Goal: Transaction & Acquisition: Purchase product/service

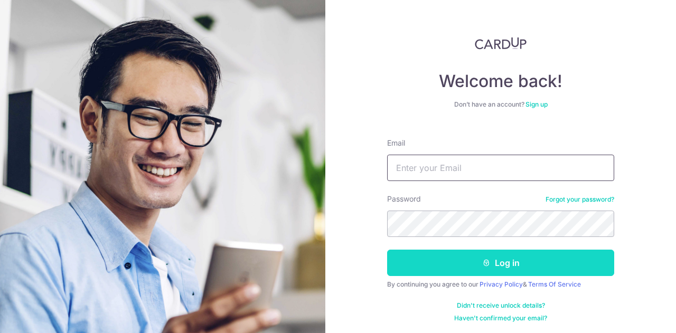
type input "[PERSON_NAME][EMAIL_ADDRESS][PERSON_NAME][DOMAIN_NAME]"
click at [482, 262] on icon "submit" at bounding box center [486, 263] width 8 height 8
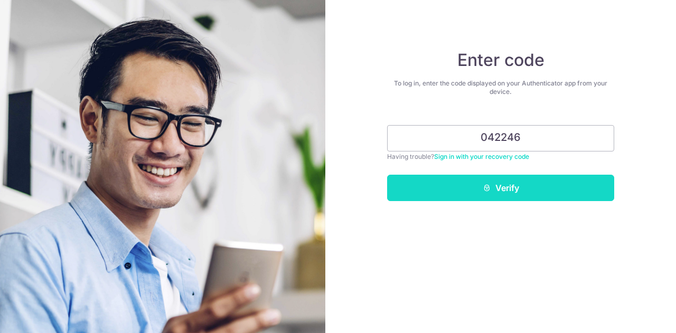
type input "042246"
click at [512, 176] on button "Verify" at bounding box center [500, 188] width 227 height 26
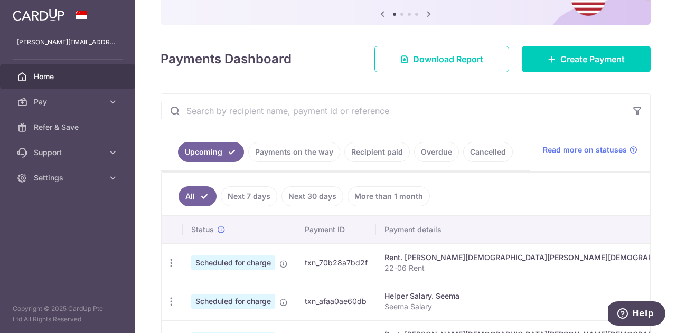
scroll to position [110, 0]
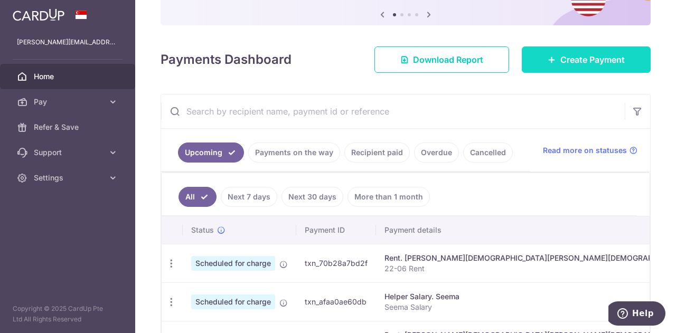
click at [563, 62] on span "Create Payment" at bounding box center [592, 59] width 64 height 13
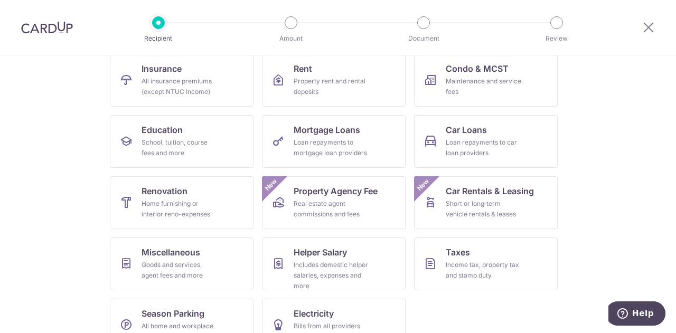
scroll to position [114, 0]
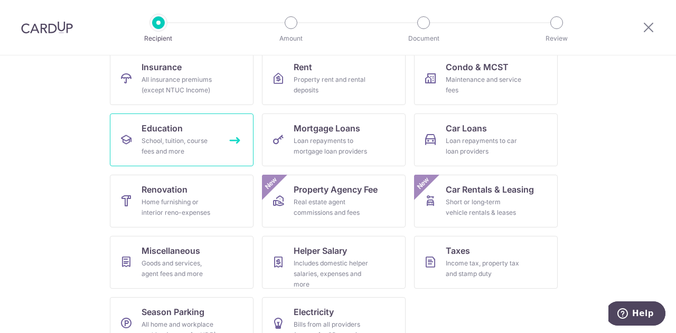
click at [163, 127] on span "Education" at bounding box center [162, 128] width 41 height 13
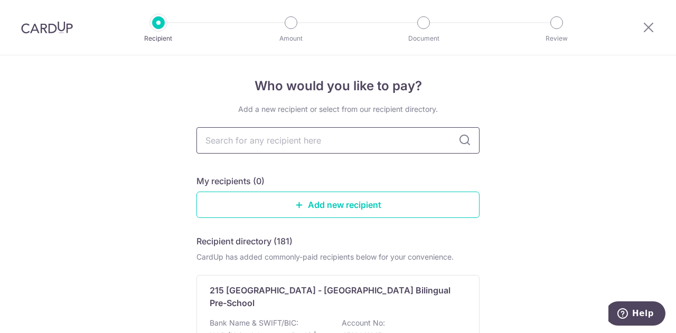
click at [258, 143] on input "text" at bounding box center [337, 140] width 283 height 26
type input "c"
type input "can"
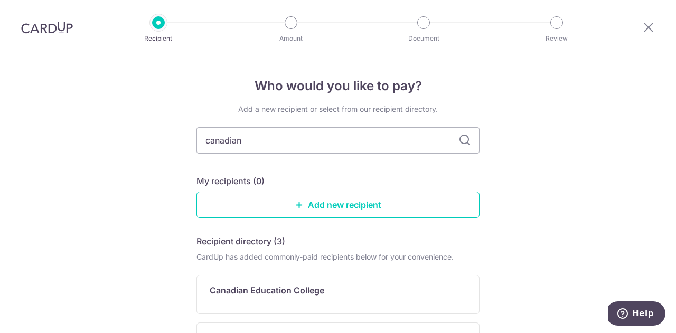
type input "canadian"
click at [462, 142] on icon at bounding box center [464, 140] width 13 height 13
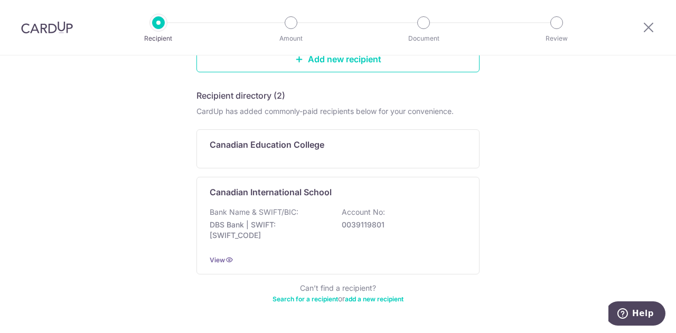
scroll to position [149, 0]
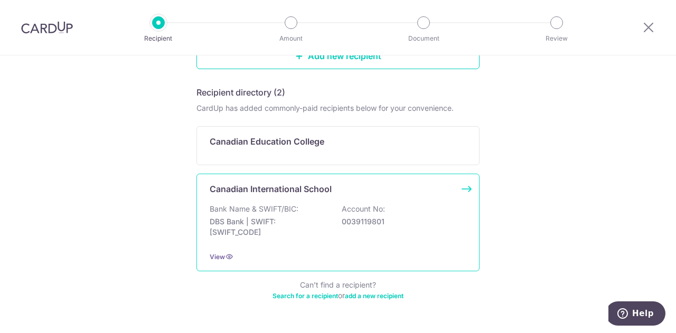
click at [345, 233] on div "Bank Name & SWIFT/BIC: DBS Bank | SWIFT: DBSSSGSGXXX Account No: 0039119801" at bounding box center [338, 223] width 257 height 39
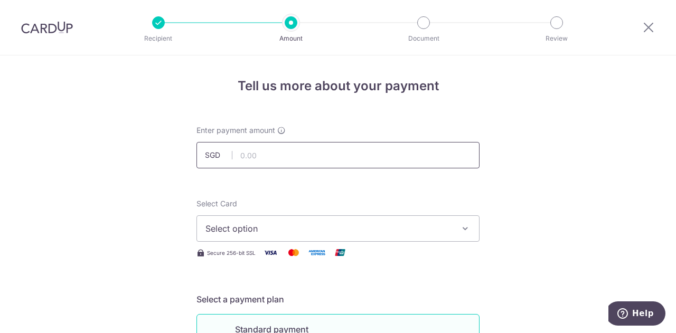
click at [339, 159] on input "text" at bounding box center [337, 155] width 283 height 26
type input "697.50"
click at [363, 236] on button "Select option" at bounding box center [337, 229] width 283 height 26
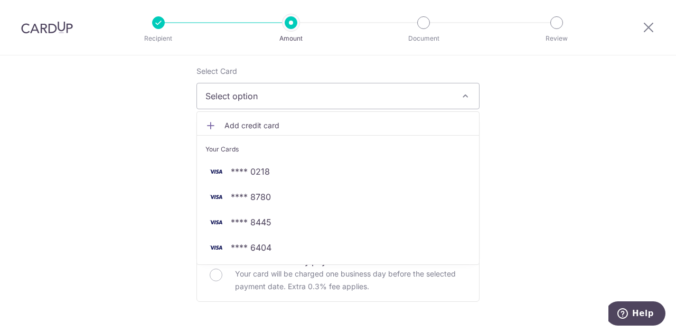
scroll to position [136, 0]
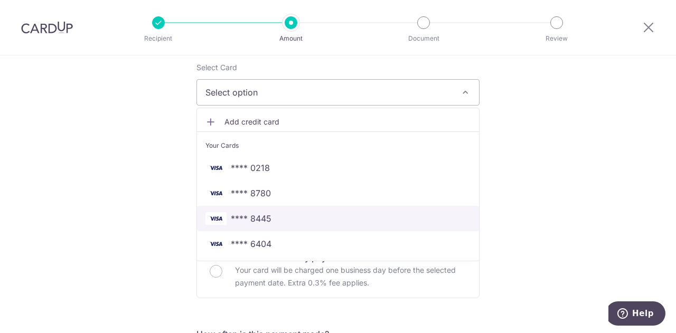
click at [296, 218] on span "**** 8445" at bounding box center [337, 218] width 265 height 13
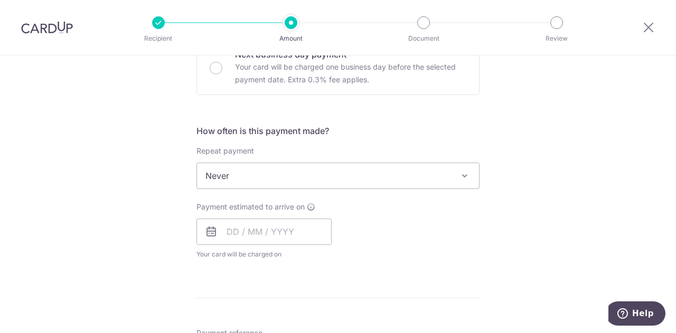
scroll to position [342, 0]
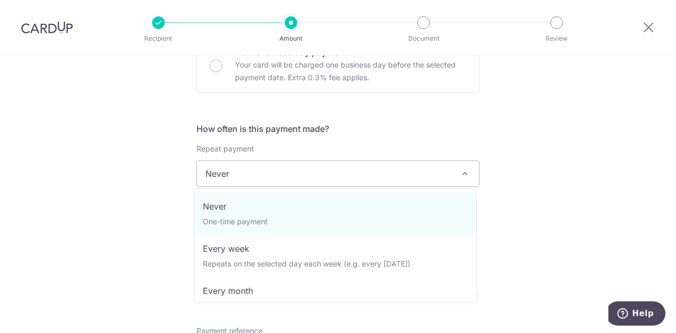
click at [407, 179] on span "Never" at bounding box center [338, 173] width 282 height 25
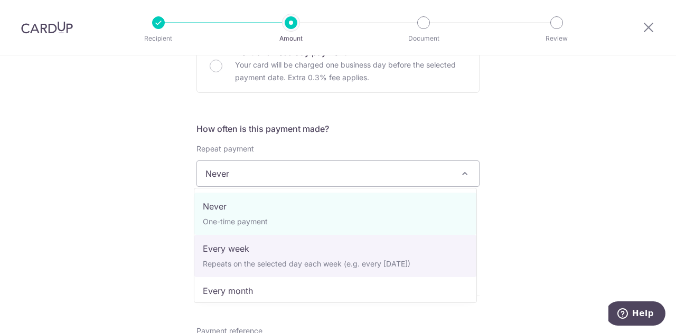
select select "2"
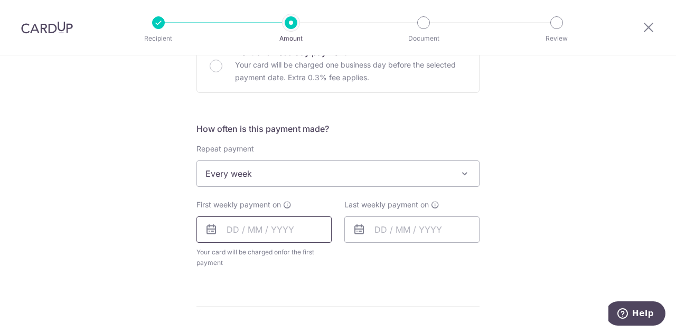
click at [268, 230] on input "text" at bounding box center [263, 230] width 135 height 26
click at [303, 302] on link "2" at bounding box center [302, 304] width 17 height 17
type input "02/10/2025"
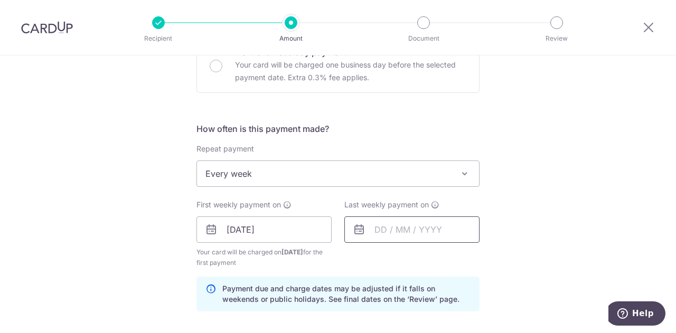
click at [399, 224] on input "text" at bounding box center [411, 230] width 135 height 26
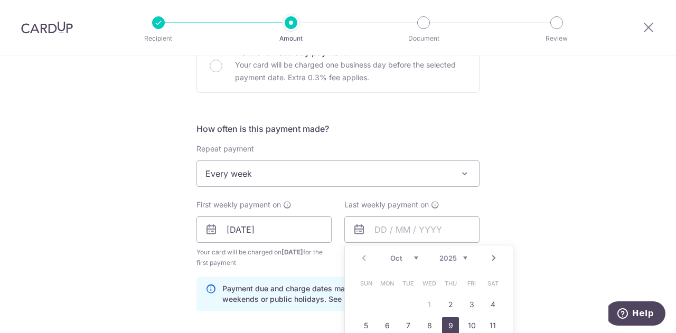
click at [442, 325] on link "9" at bounding box center [450, 325] width 17 height 17
type input "09/10/2025"
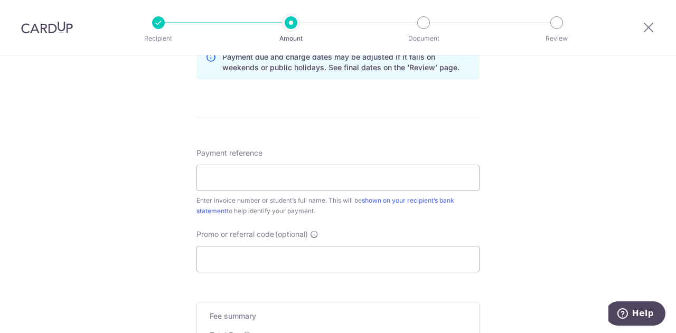
scroll to position [576, 0]
click at [453, 260] on input "Promo or referral code (optional)" at bounding box center [337, 257] width 283 height 26
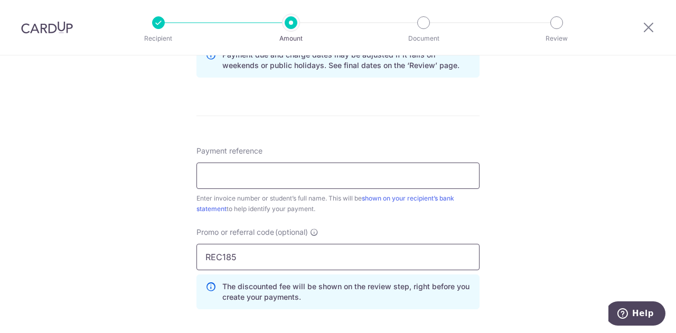
type input "REC185"
click at [384, 171] on input "Payment reference" at bounding box center [337, 176] width 283 height 26
paste input "IN226113556CIS"
type input "IN226113556CIS_Aarna Agarwal"
click at [568, 157] on div "Tell us more about your payment Enter payment amount SGD 697.50 697.50 Select C…" at bounding box center [338, 8] width 676 height 1057
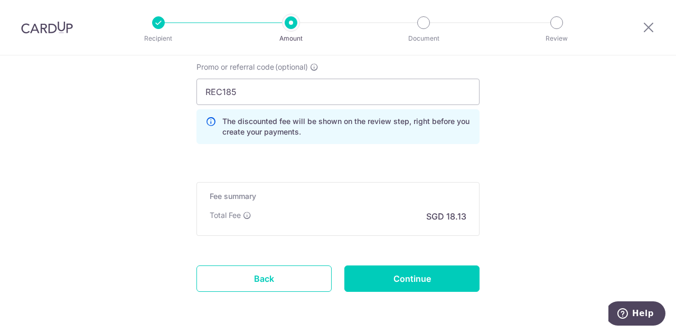
scroll to position [776, 0]
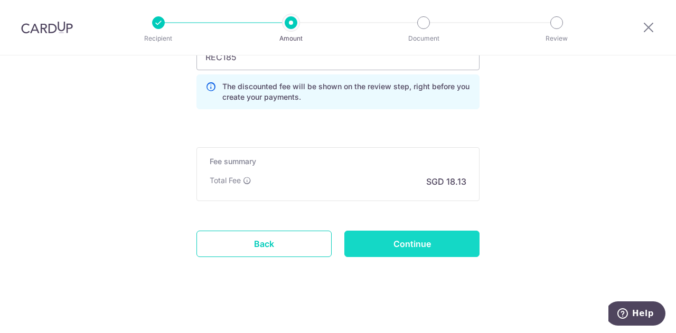
click at [446, 235] on input "Continue" at bounding box center [411, 244] width 135 height 26
type input "Create Schedule"
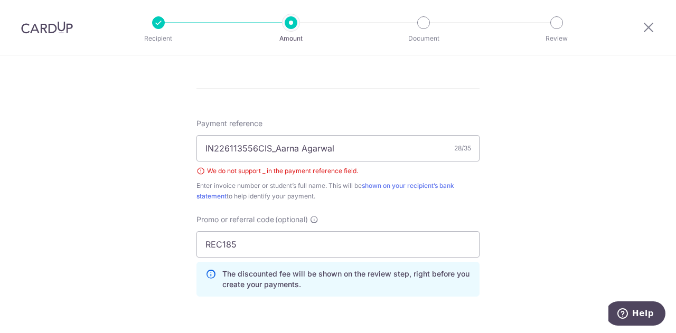
scroll to position [549, 0]
click at [273, 152] on input "IN226113556CIS_Aarna Agarwal" at bounding box center [337, 148] width 283 height 26
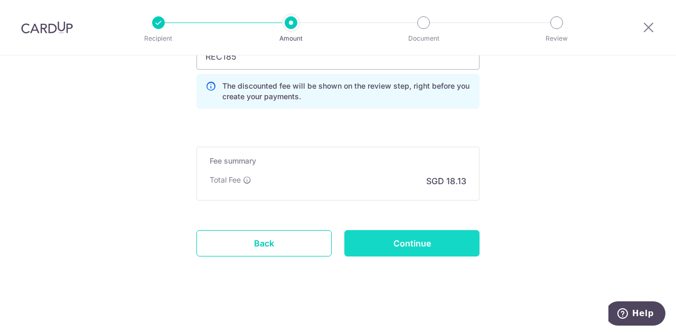
type input "IN226113556CIS [PERSON_NAME]"
click at [437, 237] on input "Continue" at bounding box center [411, 243] width 135 height 26
type input "Create Schedule"
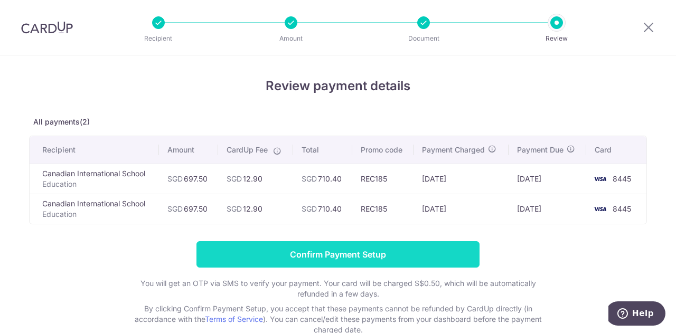
click at [398, 258] on input "Confirm Payment Setup" at bounding box center [337, 254] width 283 height 26
